Goal: Task Accomplishment & Management: Manage account settings

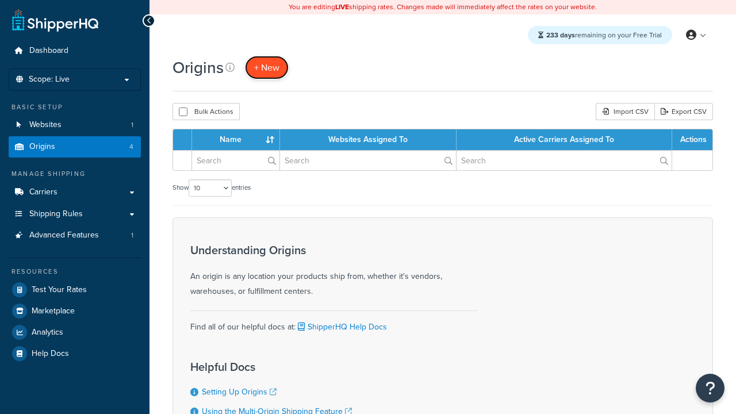
click at [267, 67] on span "+ New" at bounding box center [266, 67] width 25 height 13
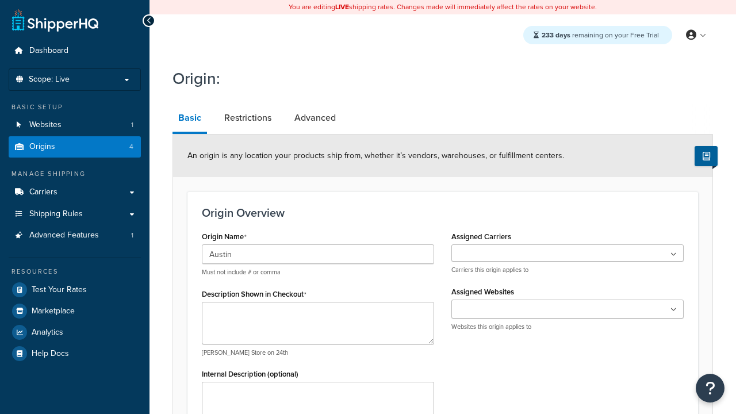
type input "Austin"
type textarea "Austin"
type input "Test Street"
type input "Austin"
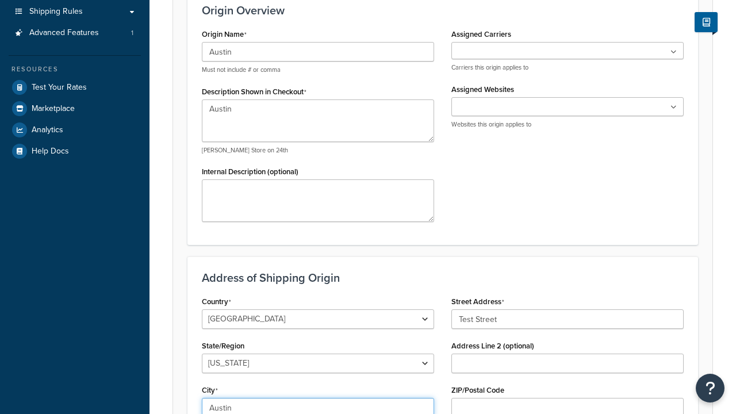
select select "43"
type input "Austin"
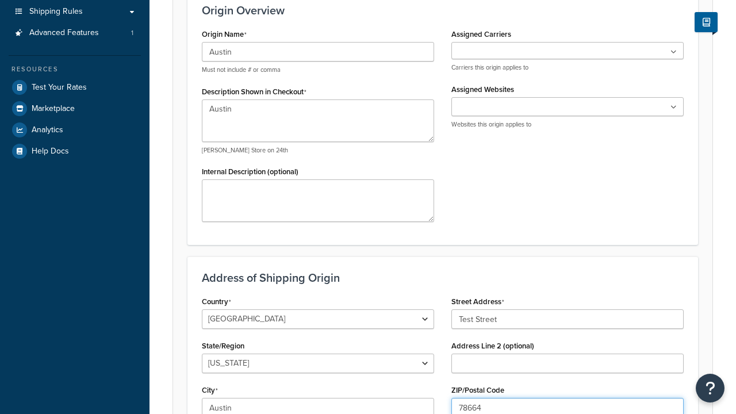
scroll to position [0, 0]
type input "78664"
